Goal: Task Accomplishment & Management: Use online tool/utility

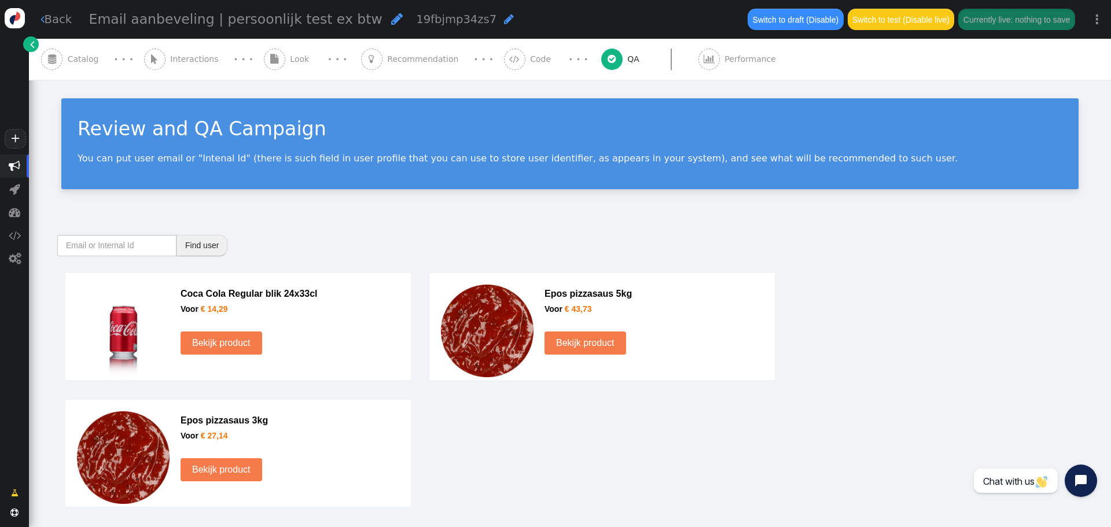
click at [12, 166] on span "" at bounding box center [15, 166] width 12 height 12
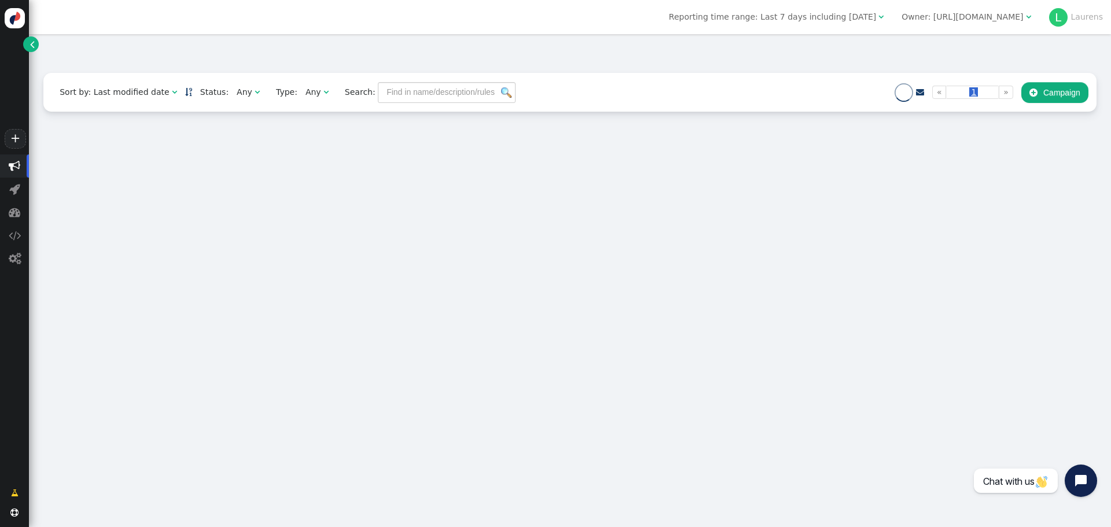
click at [995, 14] on div "Owner: https://qsta.nl" at bounding box center [961, 17] width 121 height 12
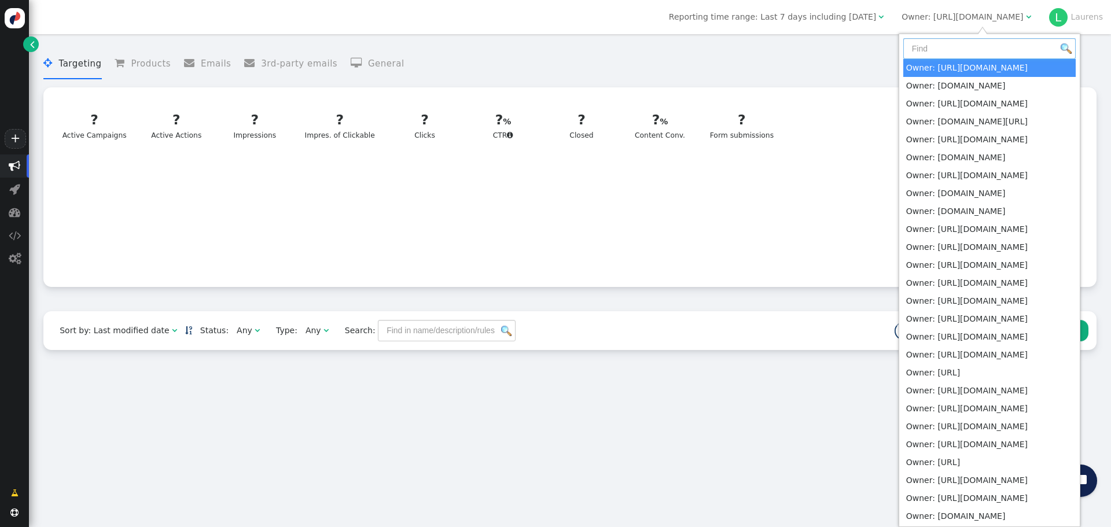
click at [976, 46] on input "text" at bounding box center [989, 48] width 172 height 21
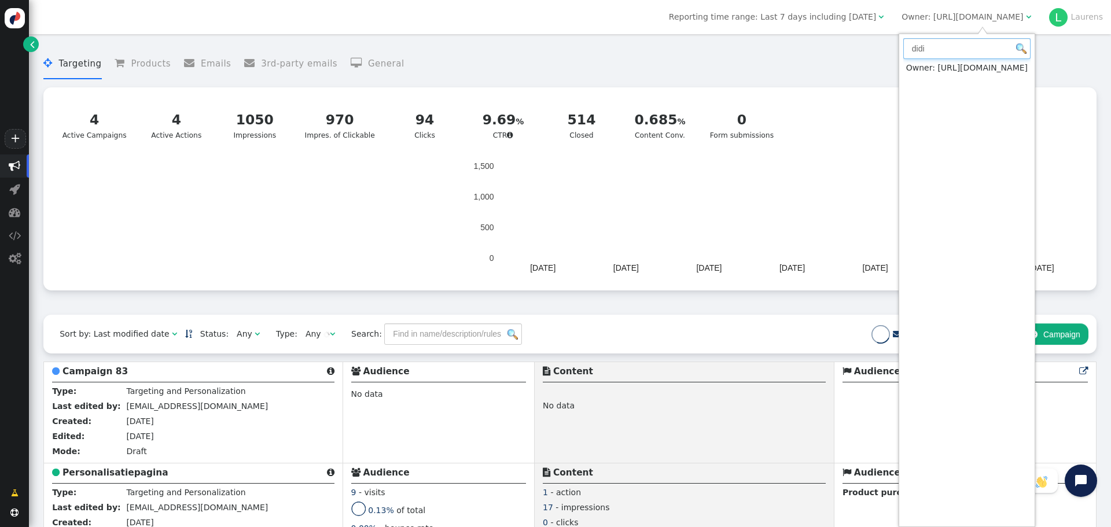
type input "didi"
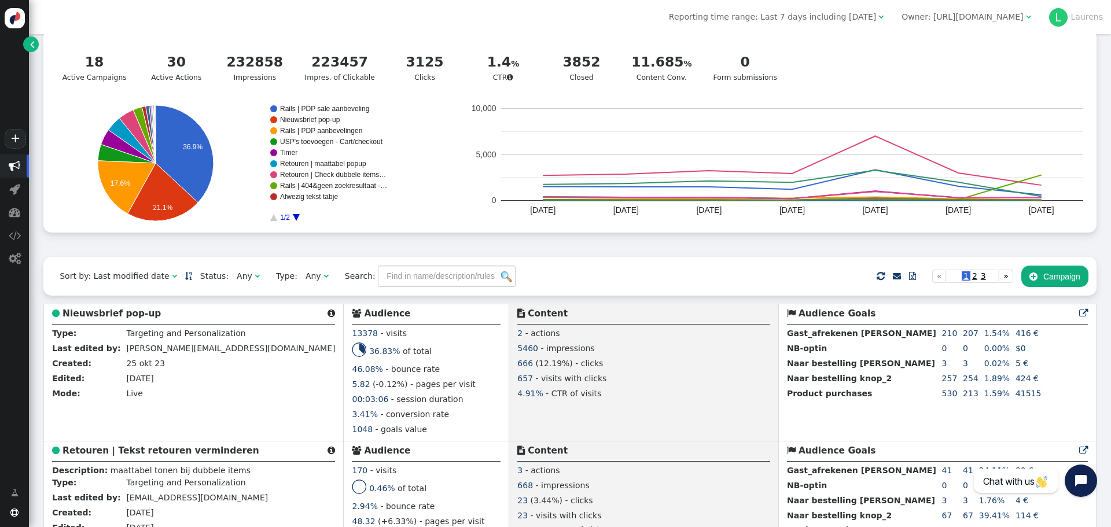
scroll to position [347, 0]
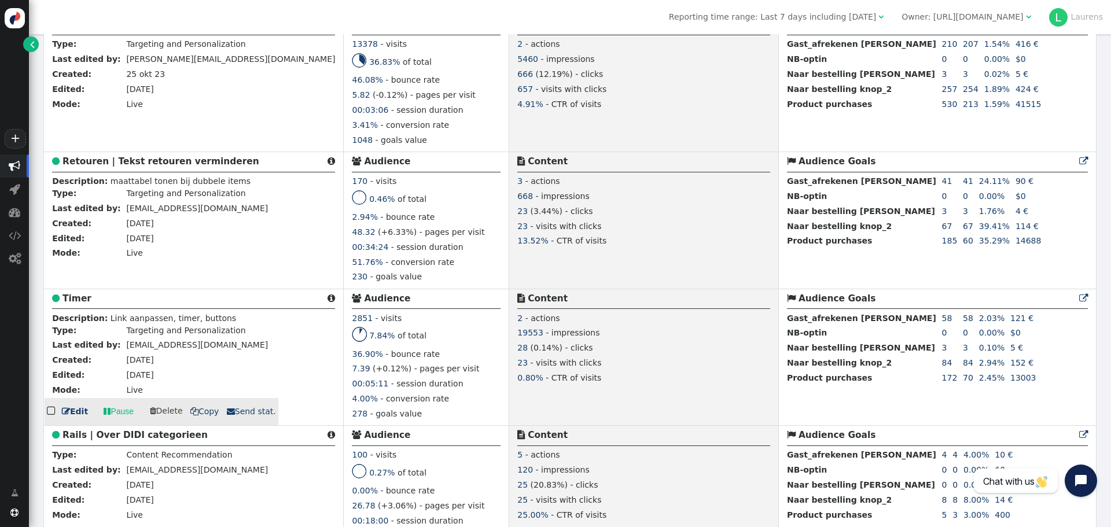
click at [81, 301] on b "Timer" at bounding box center [76, 298] width 29 height 10
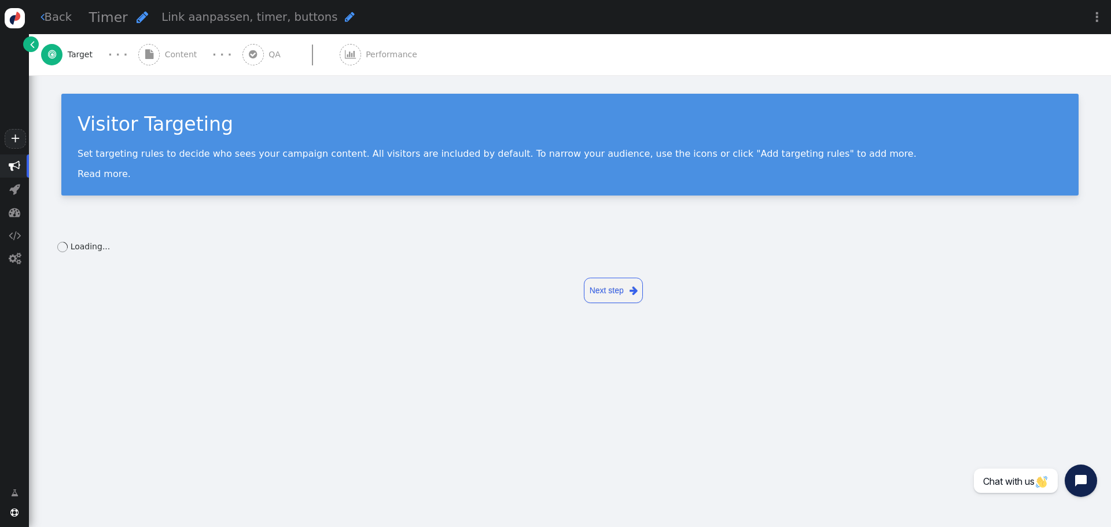
click at [175, 58] on span "Content" at bounding box center [183, 55] width 37 height 12
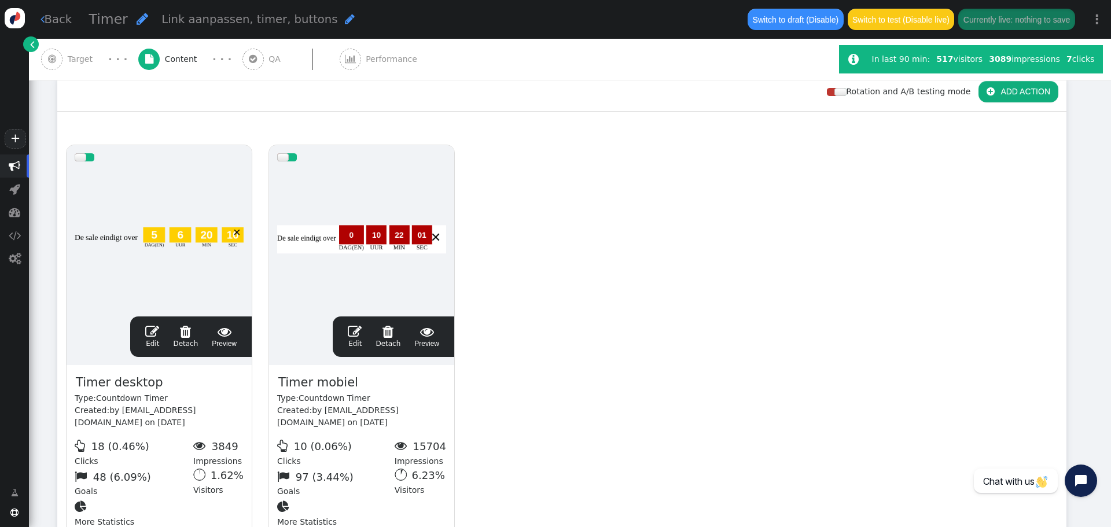
scroll to position [174, 0]
click at [156, 259] on div at bounding box center [159, 238] width 169 height 139
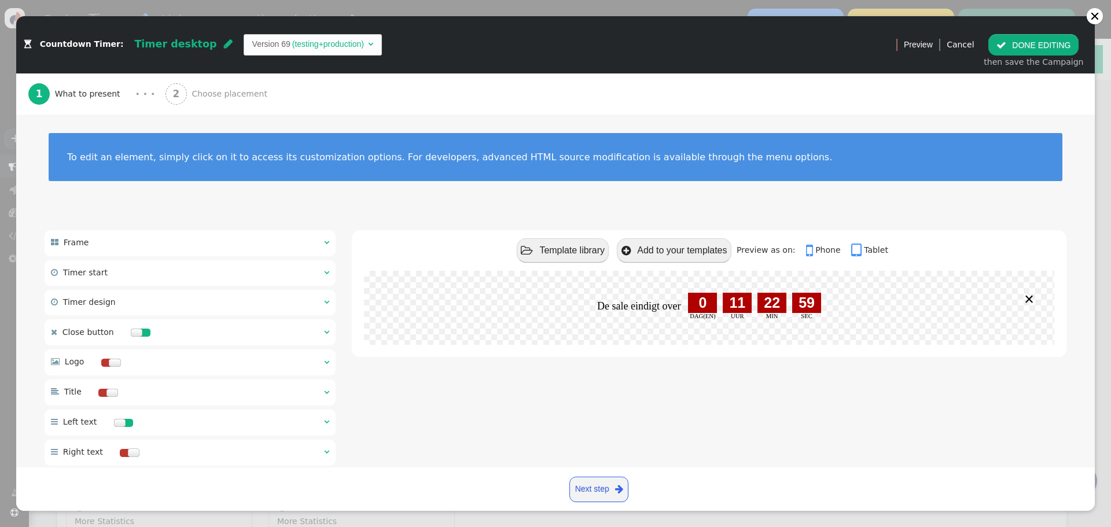
click at [717, 323] on div "De sale eindigt over 0 Dag(en) 11 Uur 22 Min 59 Sec ×" at bounding box center [709, 305] width 658 height 36
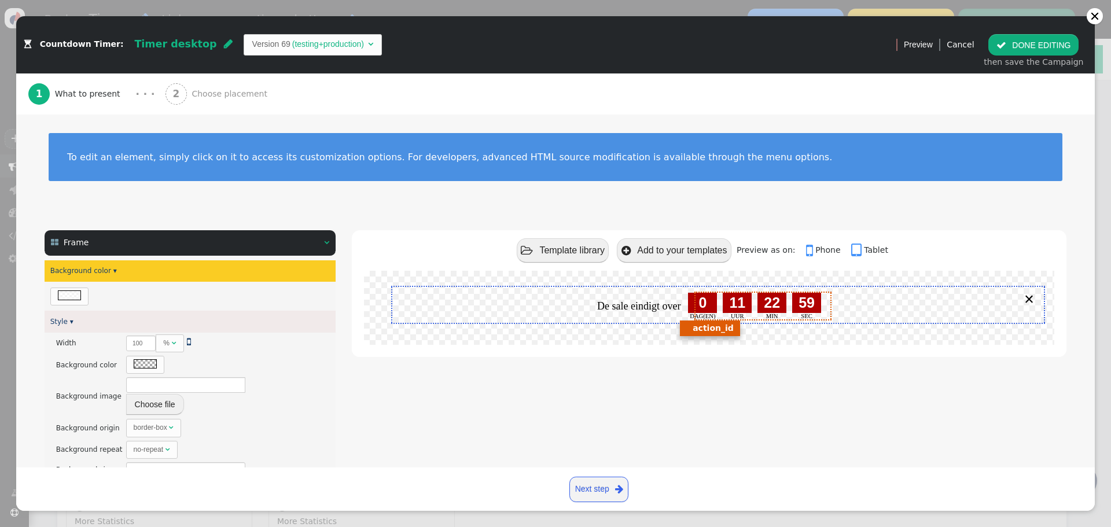
click at [723, 309] on div "11" at bounding box center [737, 303] width 29 height 20
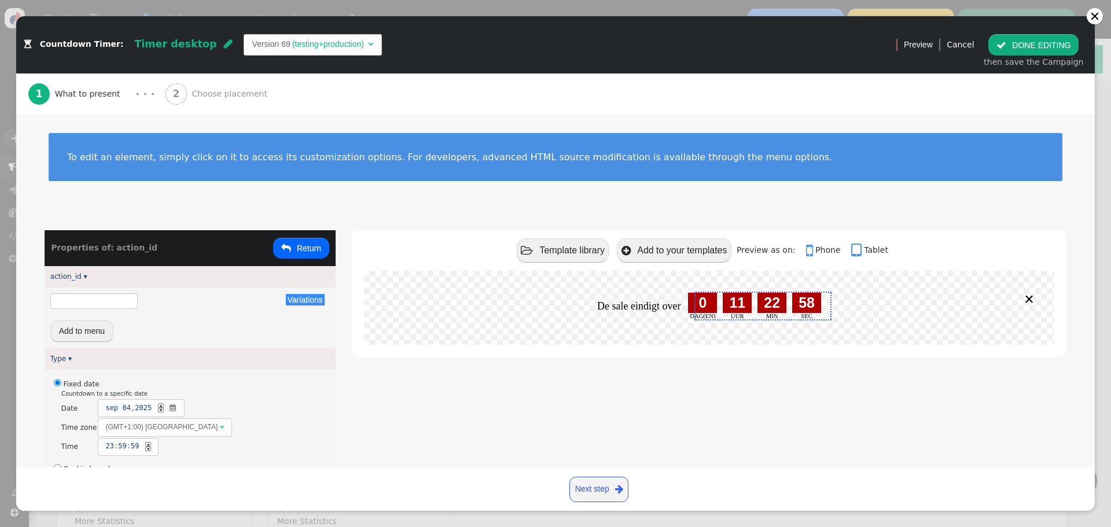
scroll to position [58, 0]
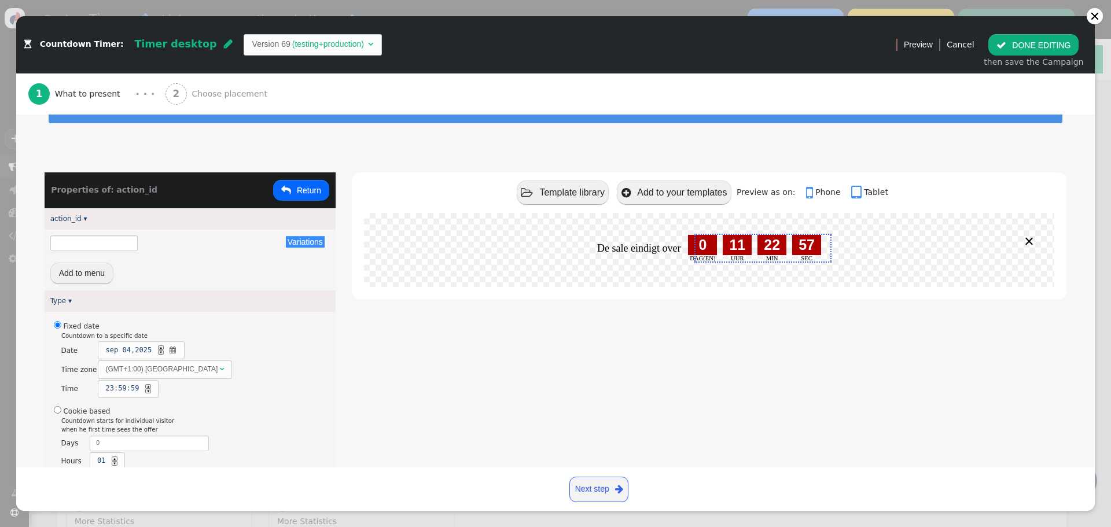
type input "Min"
type input "${action_id}"
type input "Dag(en)"
type input "Uur"
type input "Sec"
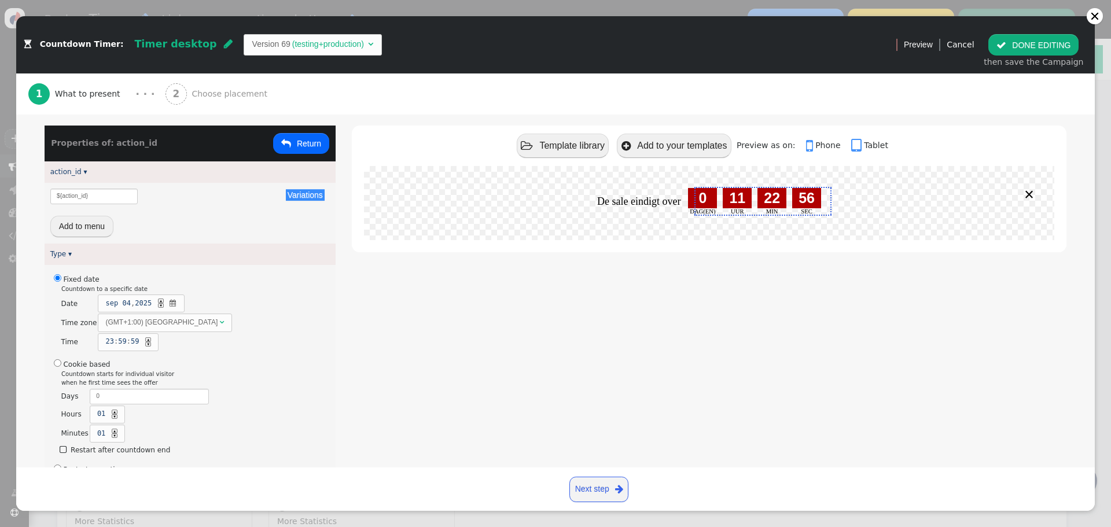
scroll to position [116, 0]
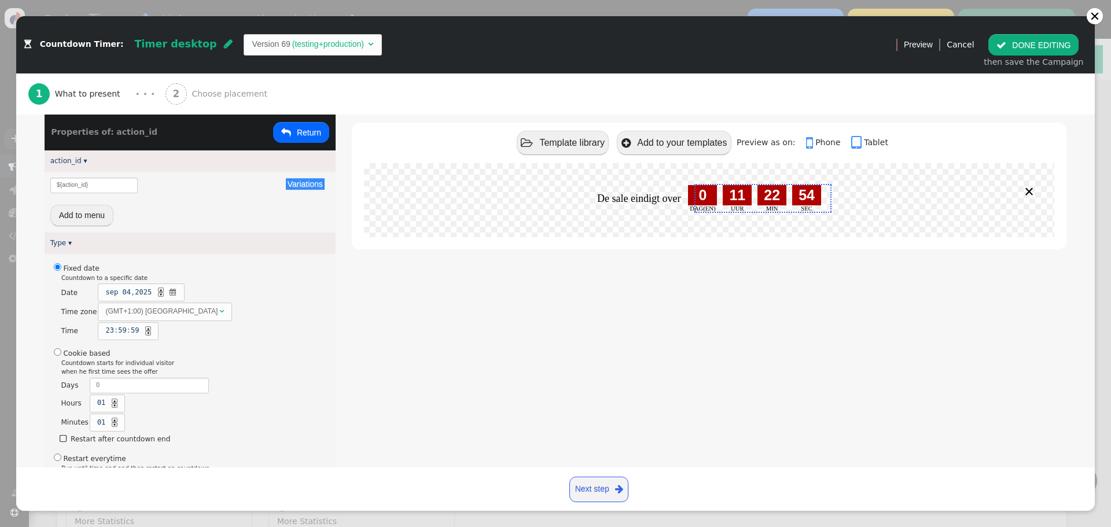
click at [178, 315] on div "(GMT+1:00) [GEOGRAPHIC_DATA]" at bounding box center [162, 311] width 114 height 10
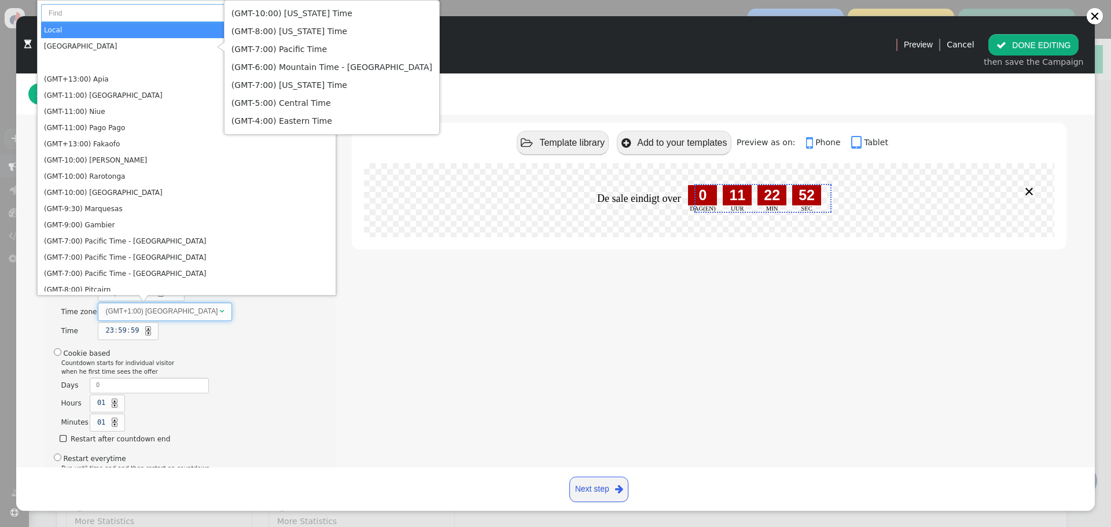
click at [68, 8] on input "text" at bounding box center [186, 13] width 291 height 18
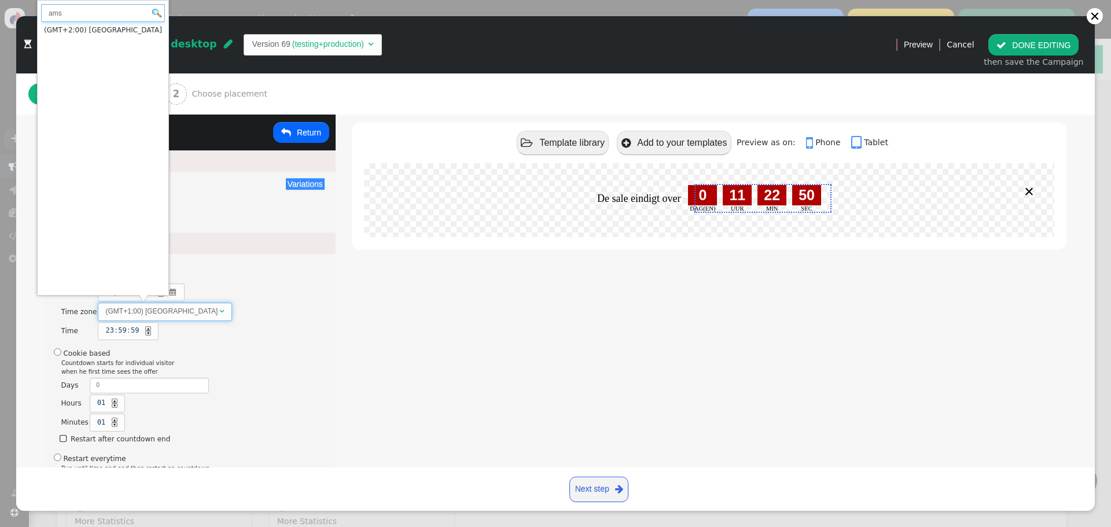
type input "ams"
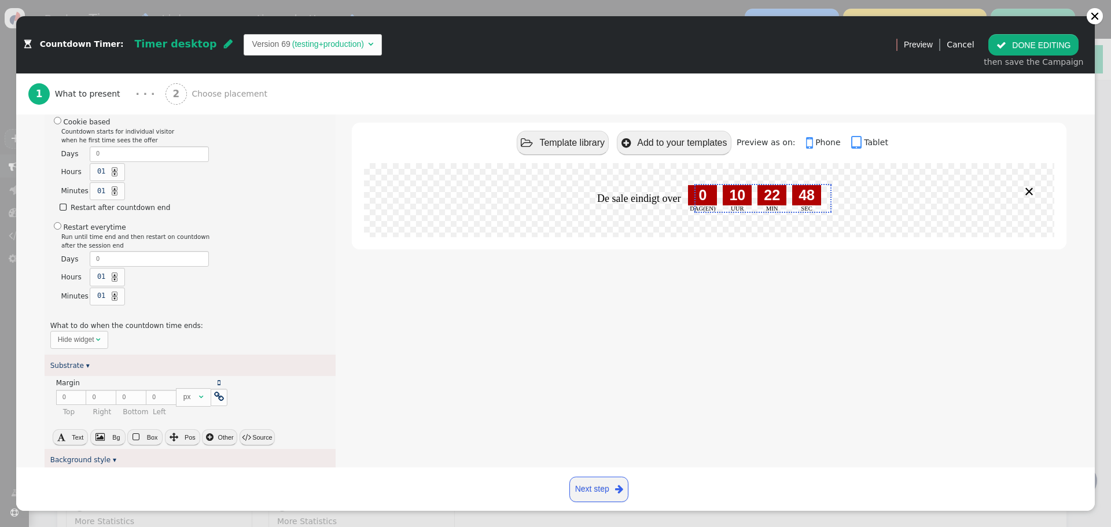
scroll to position [405, 0]
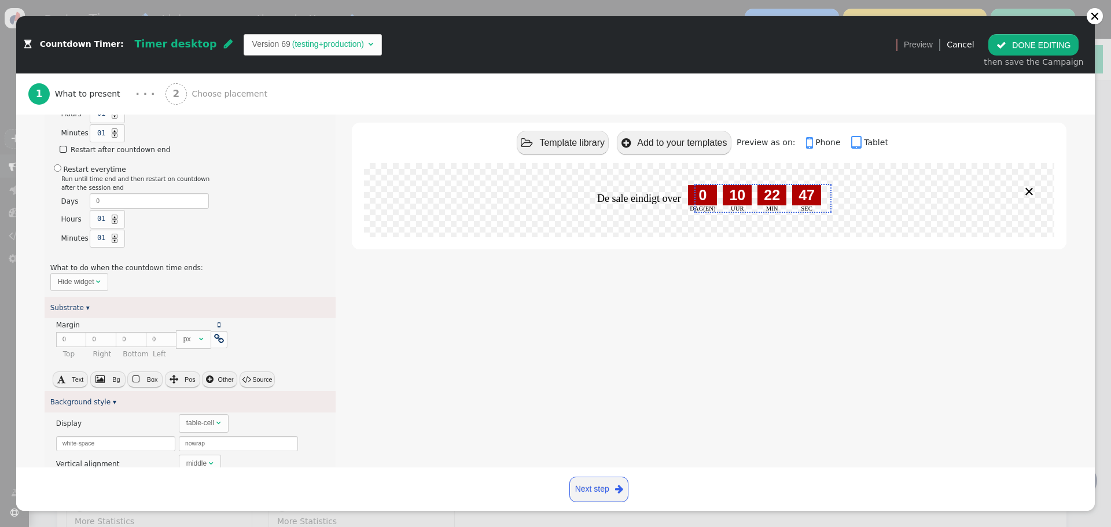
click at [1029, 49] on button " DONE EDITING" at bounding box center [1033, 44] width 90 height 21
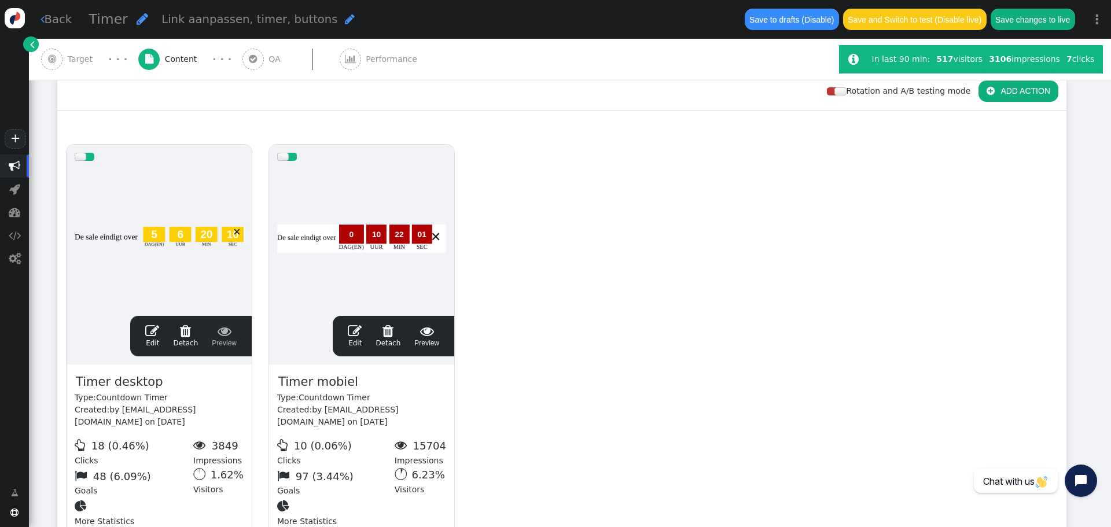
click at [348, 247] on div at bounding box center [361, 238] width 169 height 139
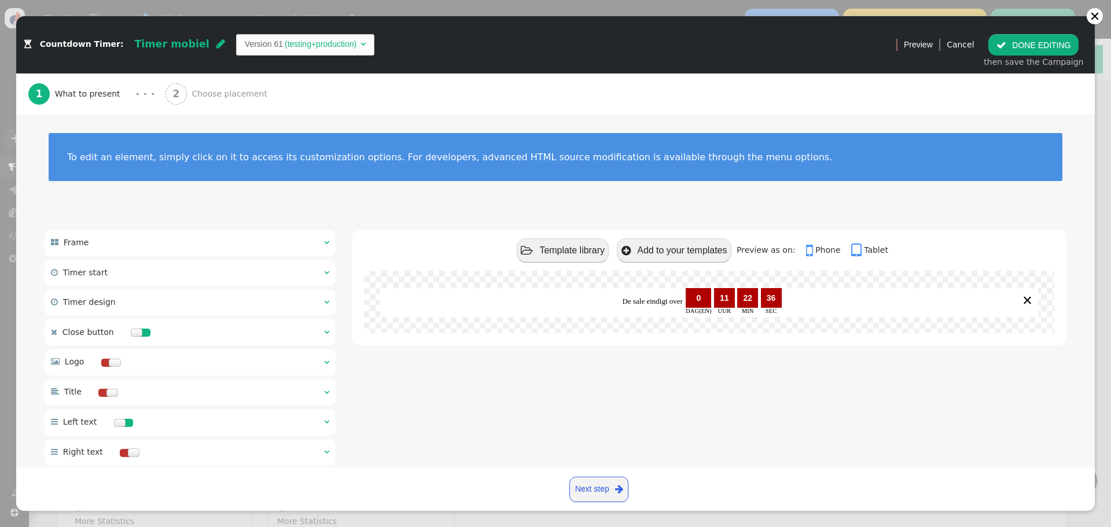
click at [719, 288] on div "De sale eindigt over 0 Dag(en) 11 Uur 22 Min 36 Sec ×" at bounding box center [709, 302] width 658 height 30
click at [719, 292] on div "11" at bounding box center [724, 298] width 21 height 20
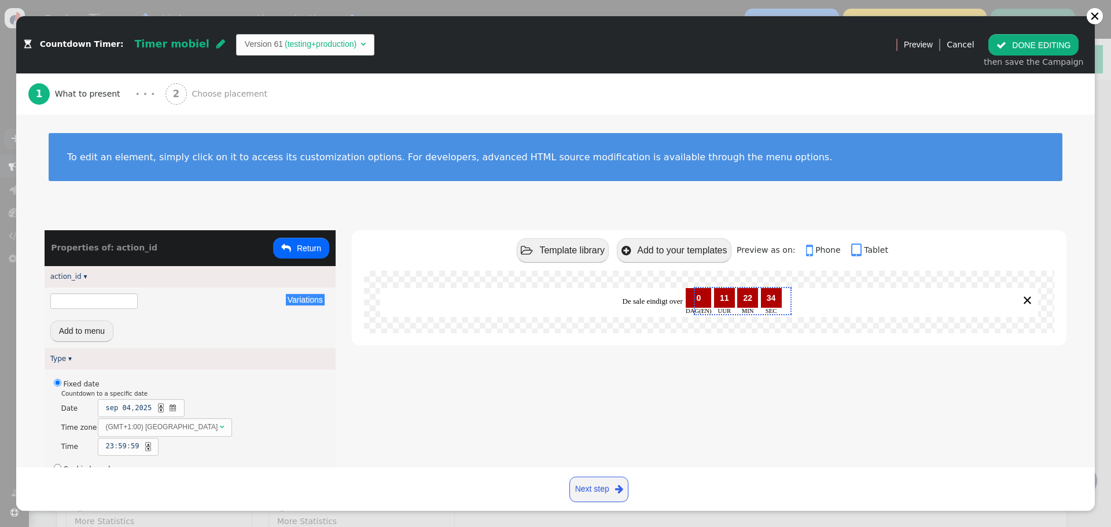
type input "Uur"
type input "Dag(en)"
type input "Sec"
type input "${action_id}"
type input "Min"
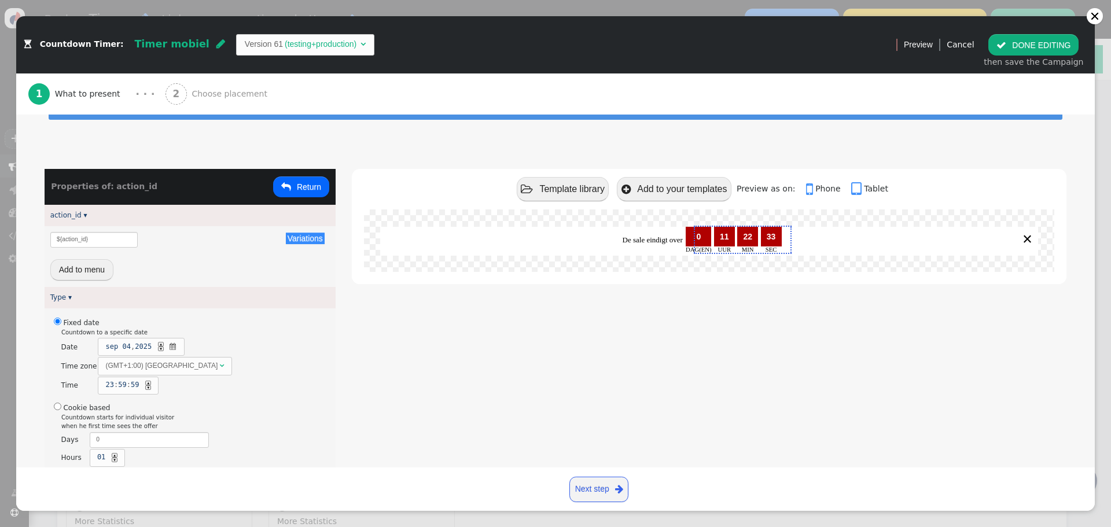
scroll to position [116, 0]
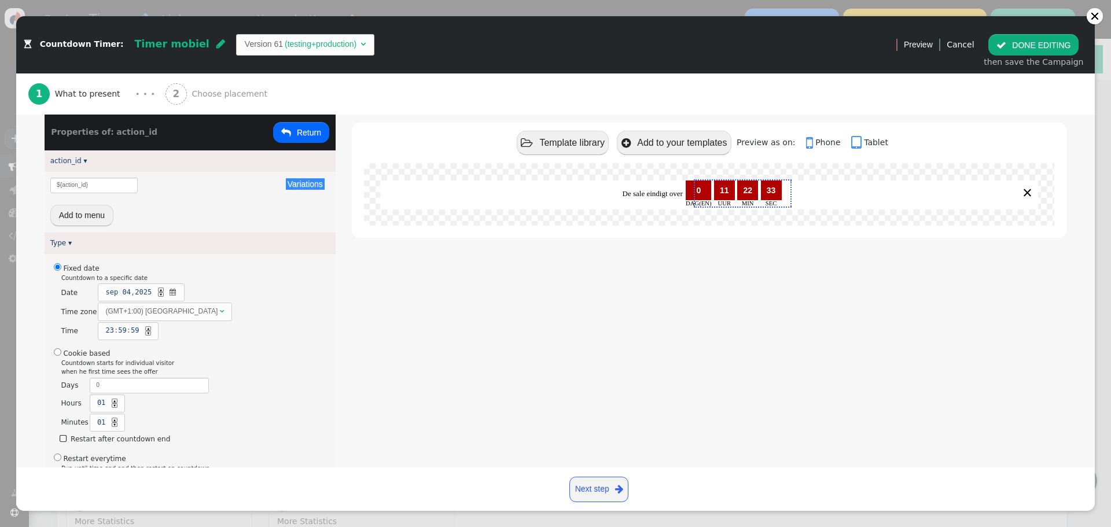
click at [161, 310] on div "(GMT+1:00) [GEOGRAPHIC_DATA]" at bounding box center [161, 311] width 112 height 10
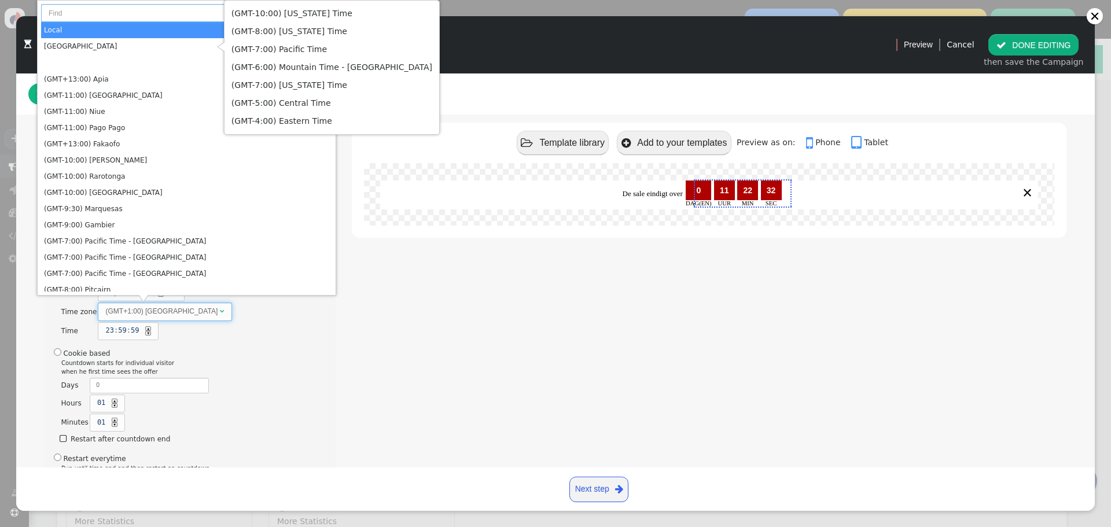
click at [80, 12] on input "text" at bounding box center [186, 13] width 291 height 18
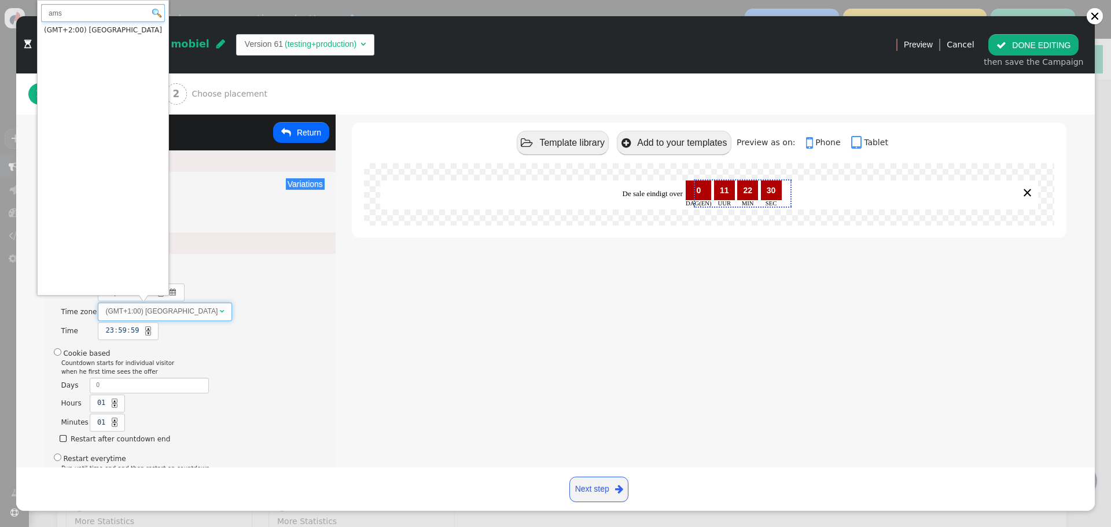
type input "ams"
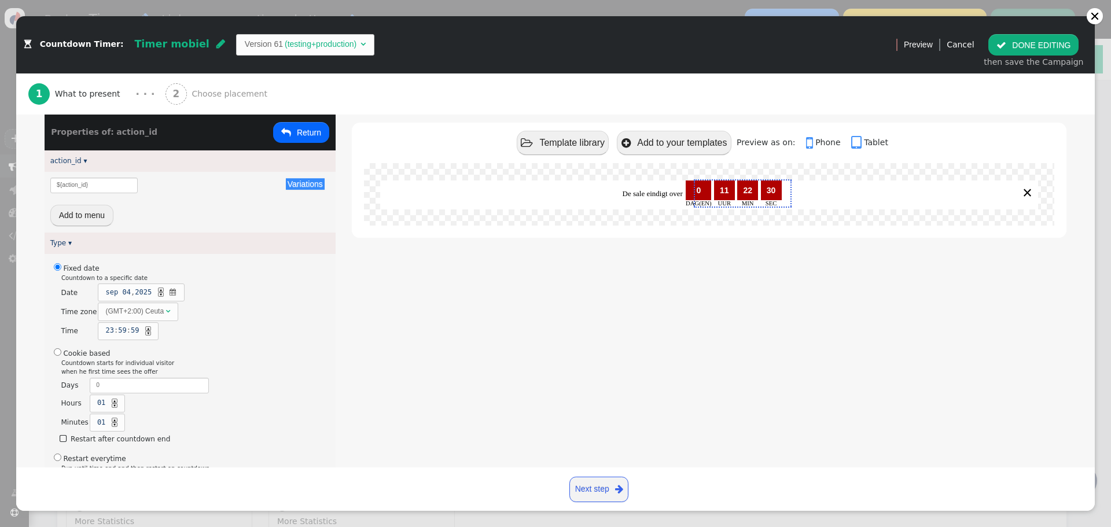
click at [1041, 47] on button " DONE EDITING" at bounding box center [1033, 44] width 90 height 21
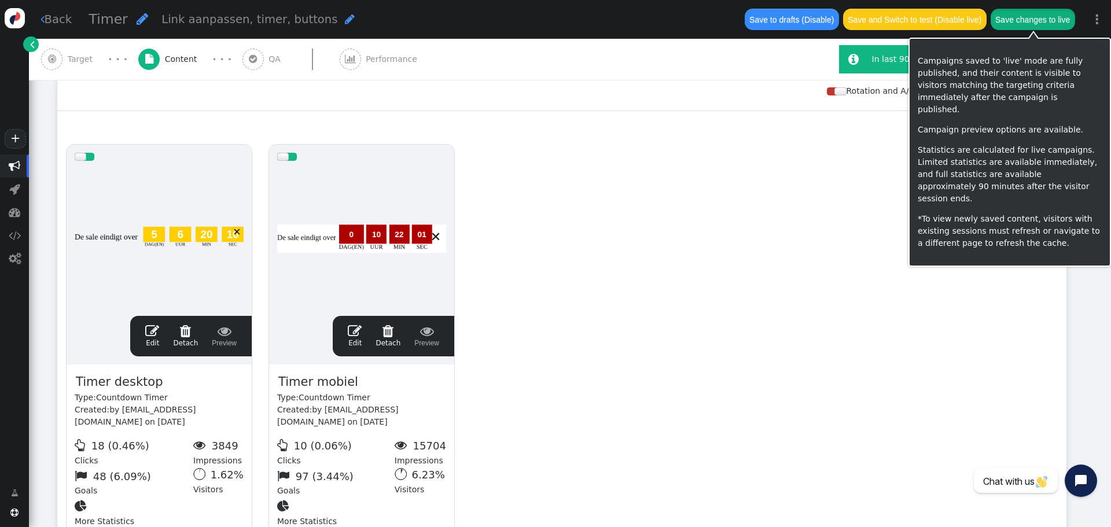
click at [1023, 21] on button "Save changes to live" at bounding box center [1032, 19] width 84 height 21
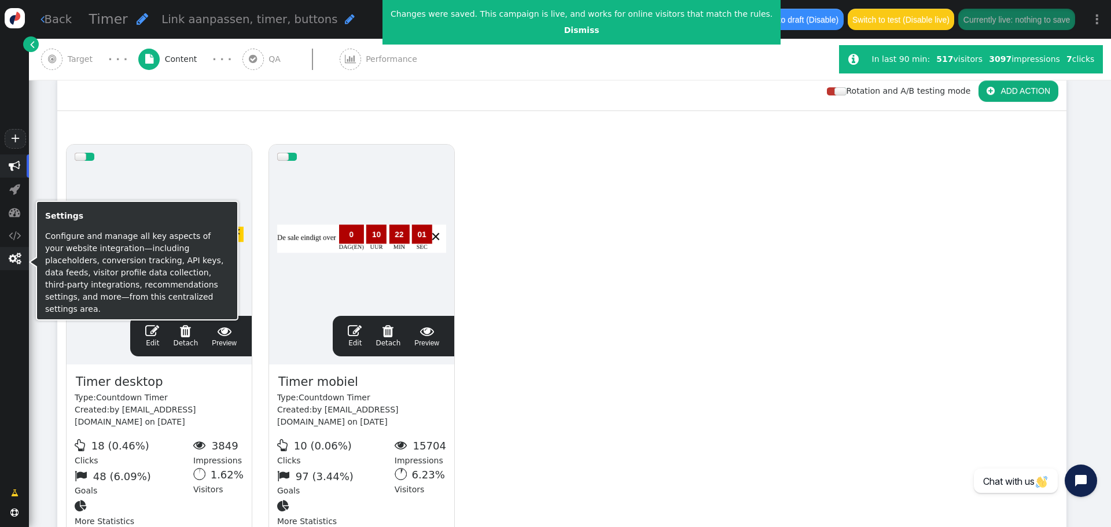
click at [20, 267] on span "" at bounding box center [14, 258] width 29 height 23
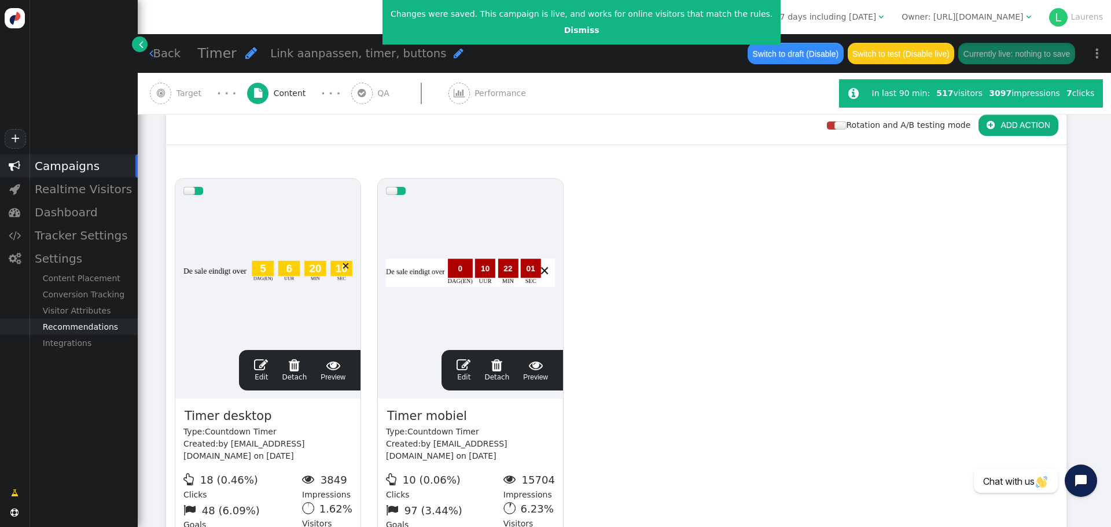
click at [61, 335] on div "Recommendations" at bounding box center [83, 327] width 109 height 16
click at [72, 381] on div "Article Catalog" at bounding box center [83, 375] width 109 height 16
